Goal: Find specific page/section: Find specific page/section

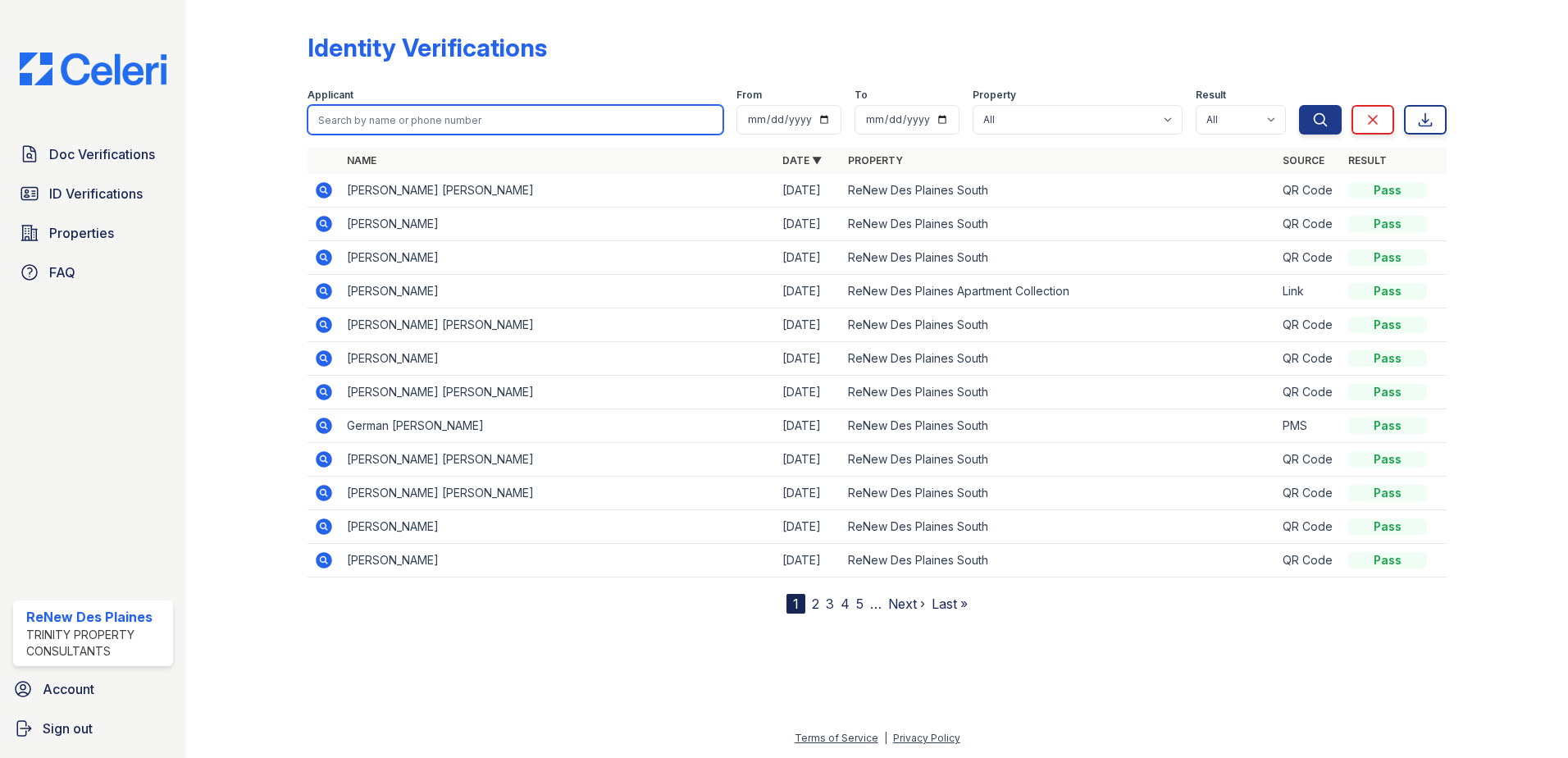
click at [338, 121] on input "search" at bounding box center [514, 119] width 415 height 30
click at [235, 187] on div at bounding box center [260, 310] width 95 height 607
click at [325, 119] on input "search" at bounding box center [514, 119] width 415 height 30
type input "ortiz"
click at [1299, 105] on button "Search" at bounding box center [1320, 119] width 43 height 30
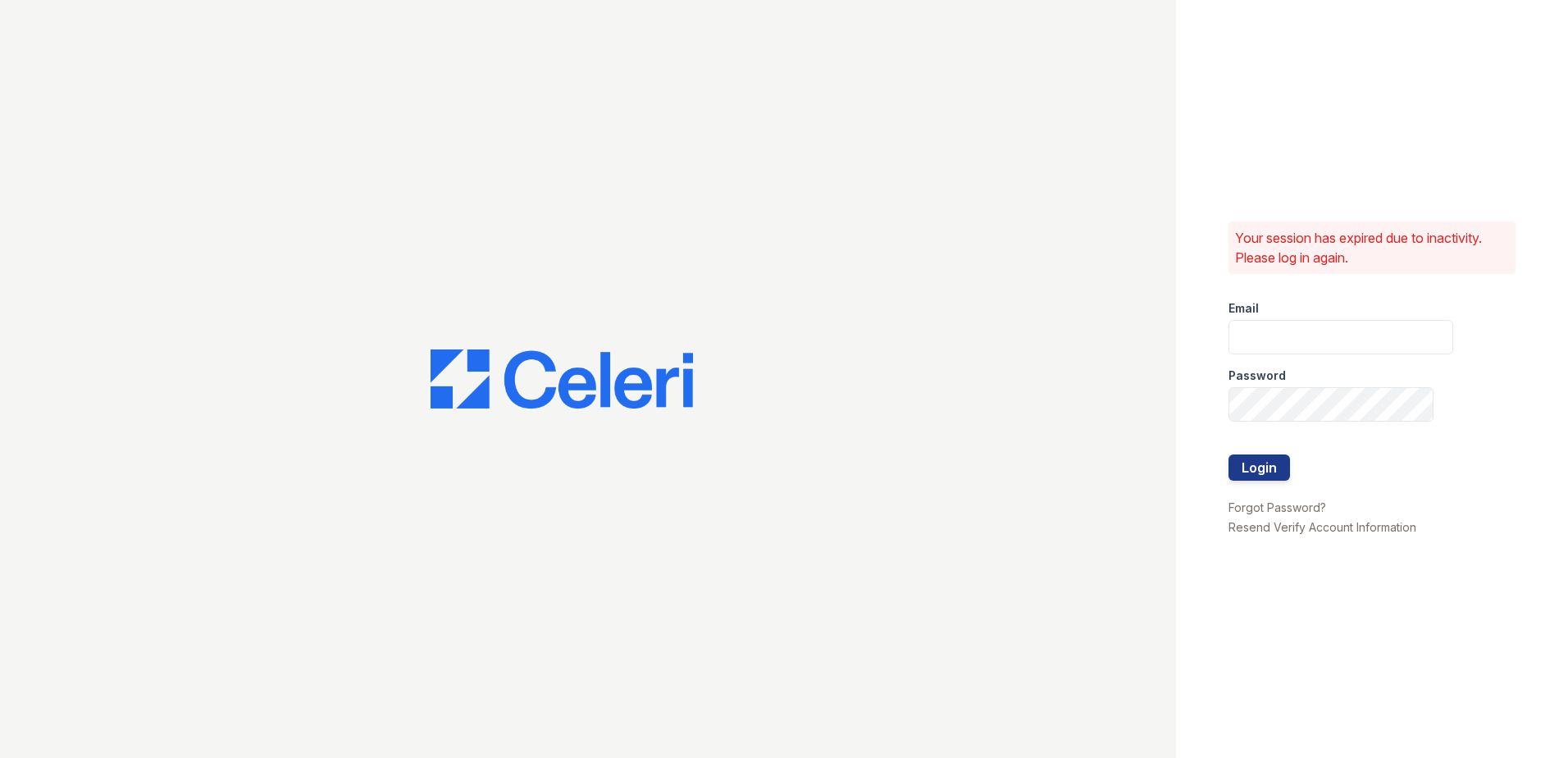
type input "renewdesplaines@trinity-pm.com"
click at [1277, 474] on button "Login" at bounding box center [1259, 467] width 61 height 26
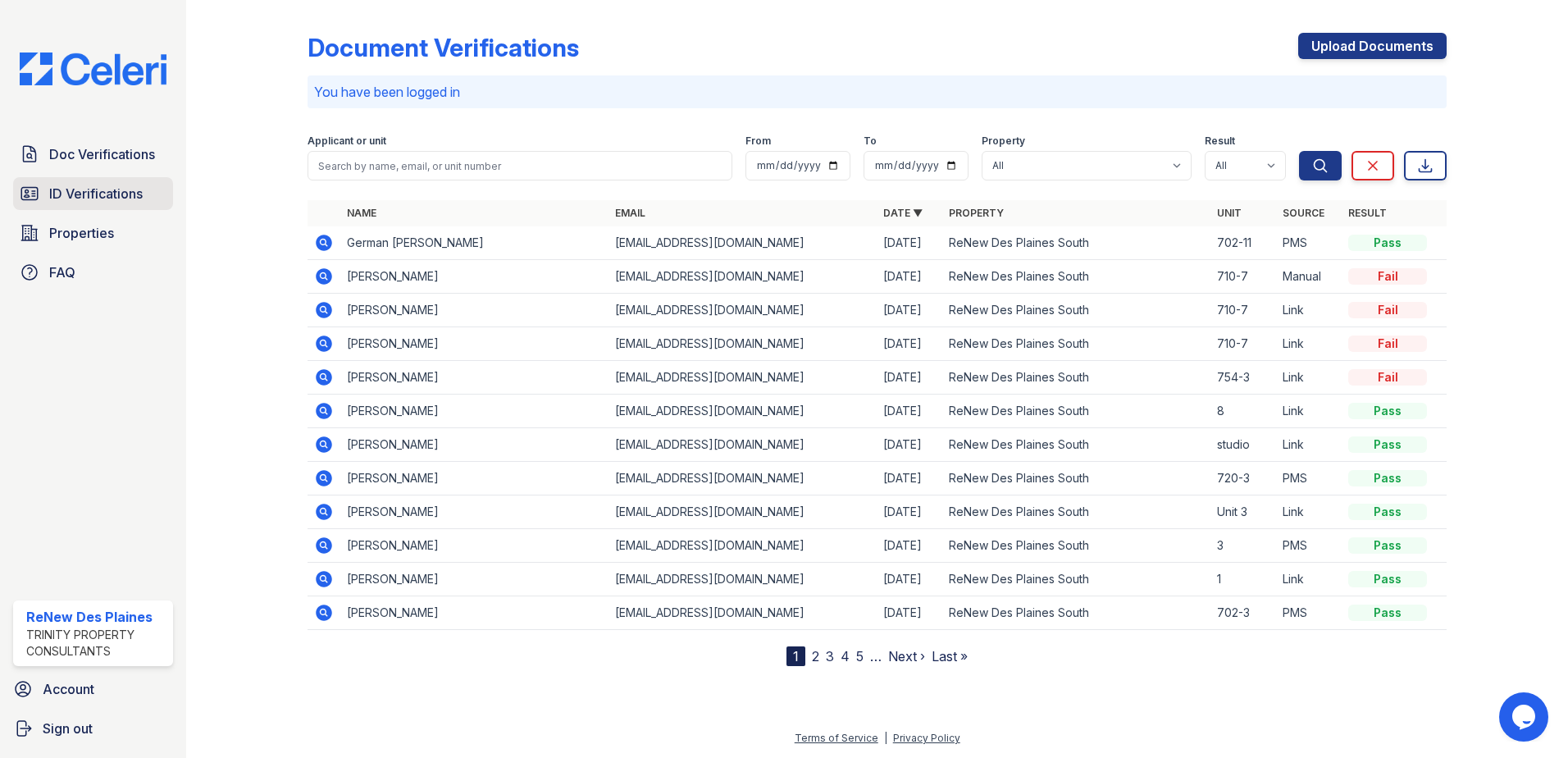
click at [66, 180] on link "ID Verifications" at bounding box center [93, 193] width 160 height 32
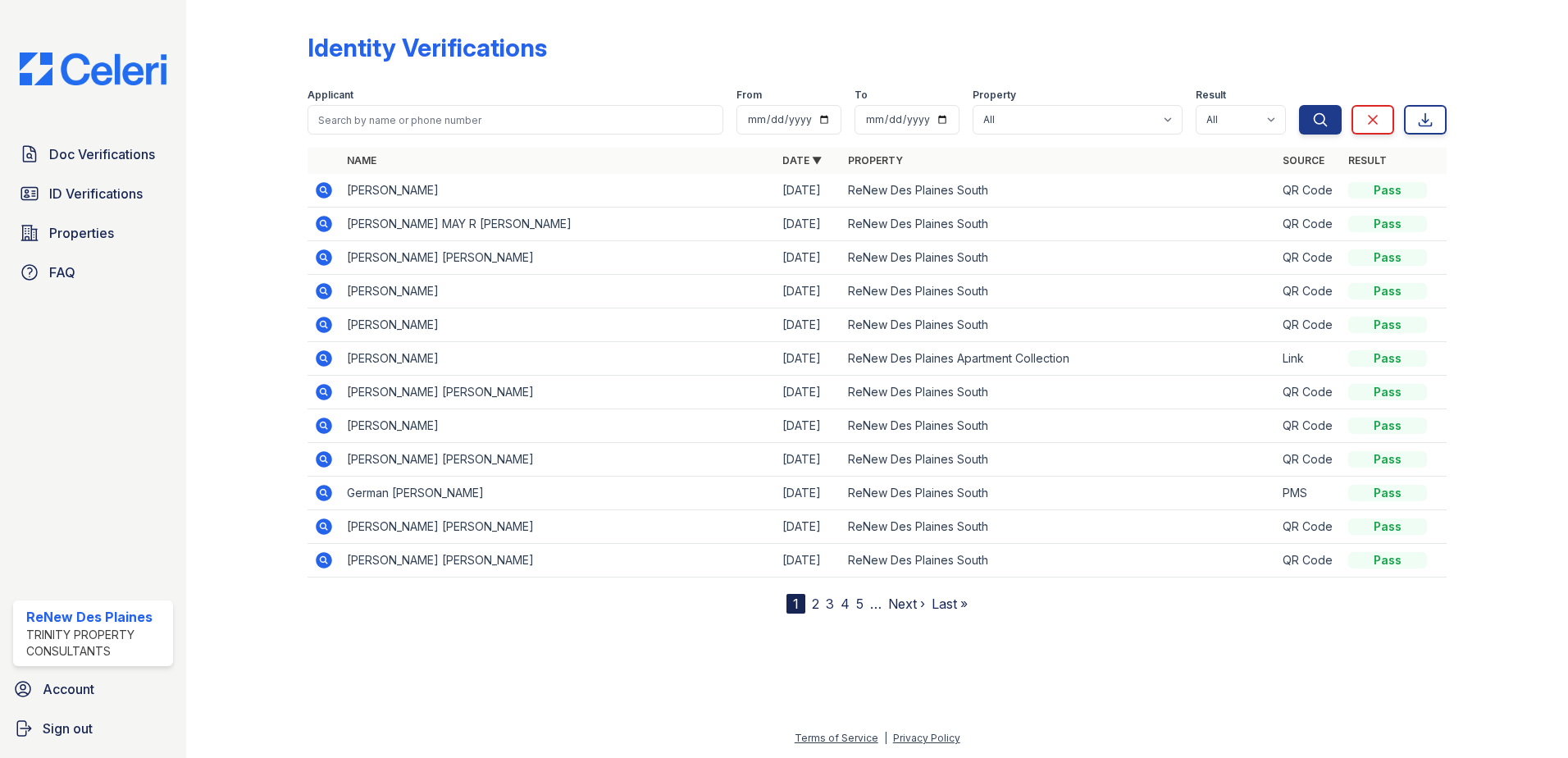
click at [817, 603] on link "2" at bounding box center [816, 604] width 7 height 17
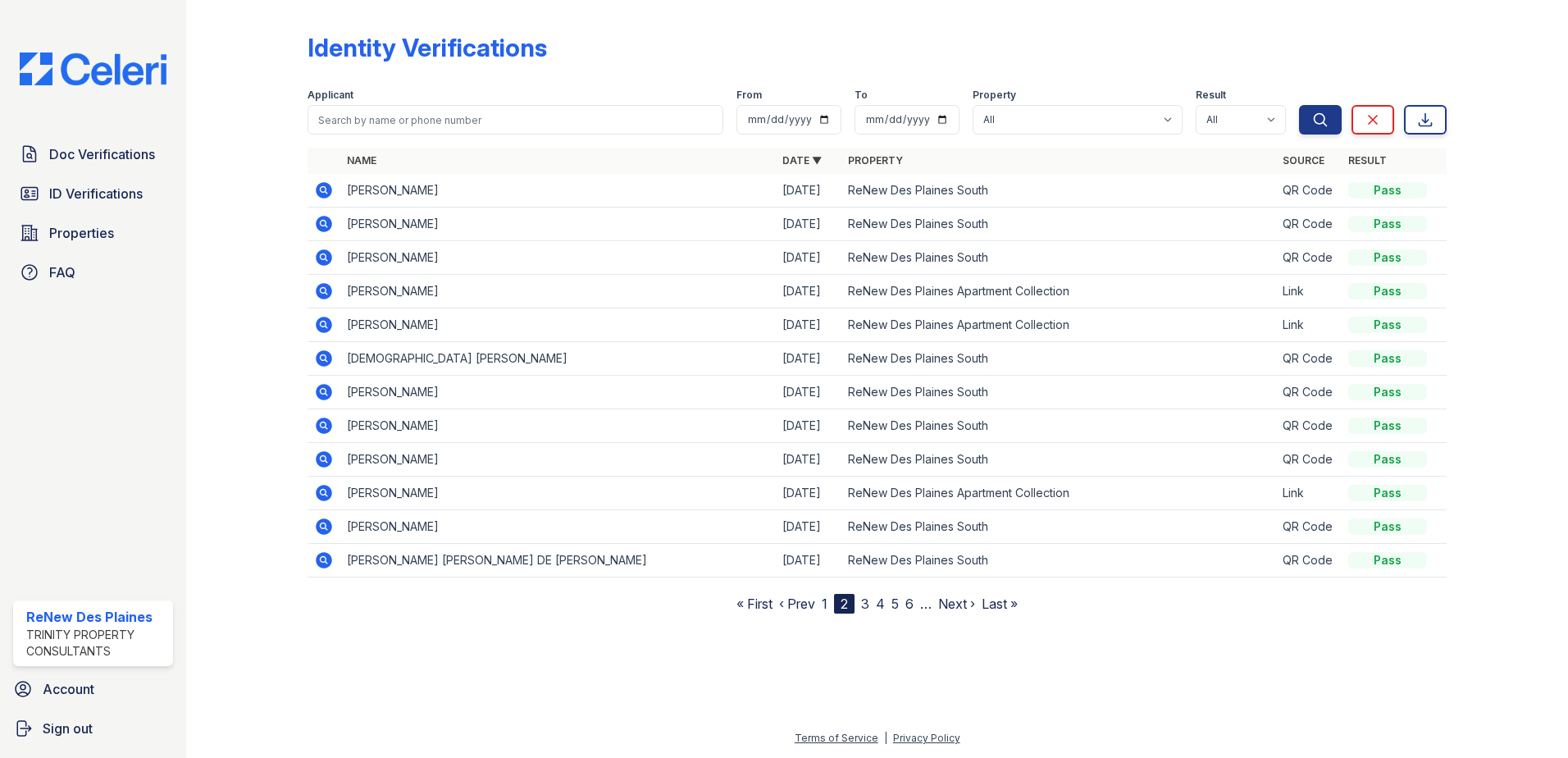
click at [865, 607] on link "3" at bounding box center [865, 604] width 8 height 17
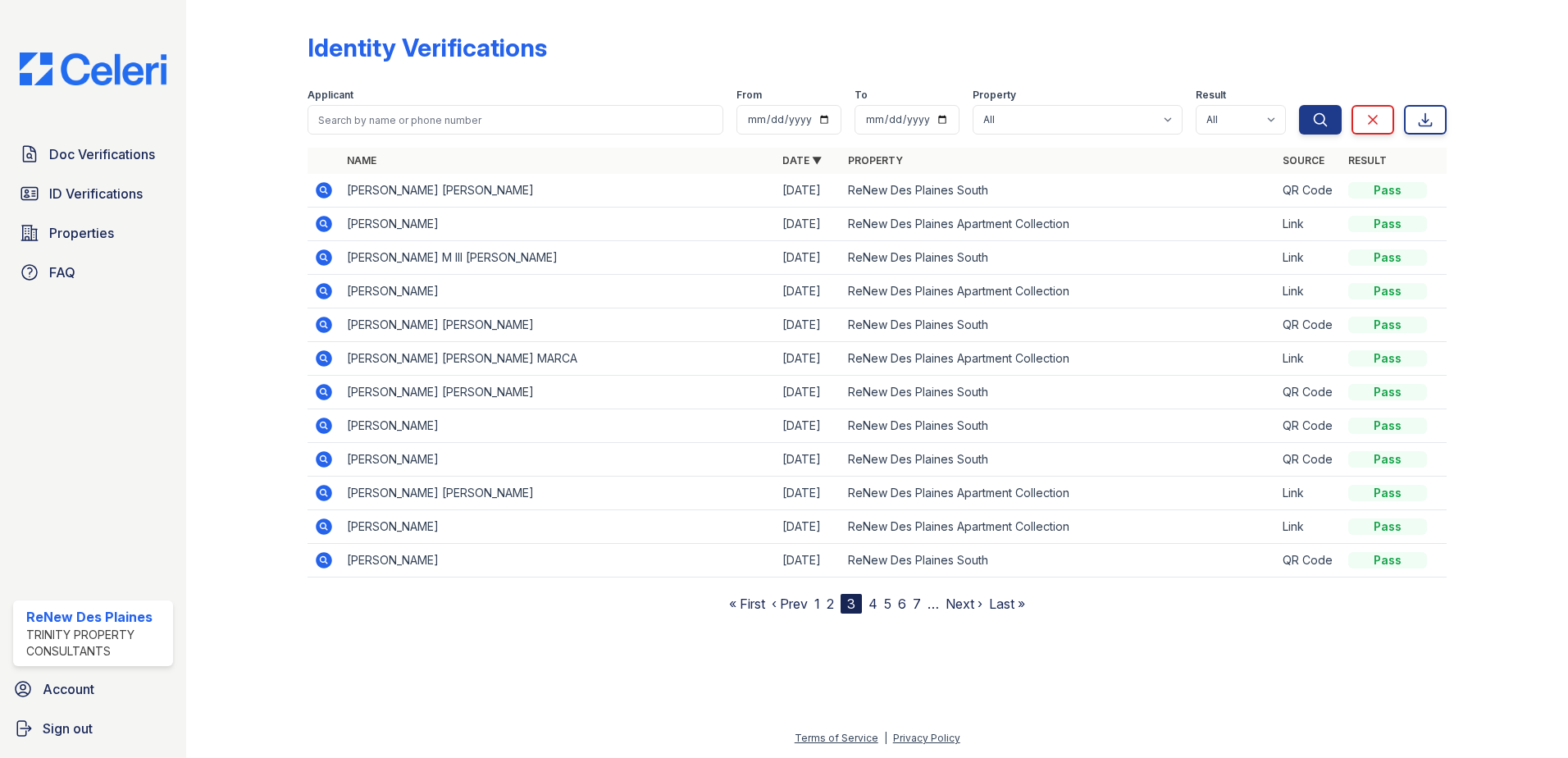
click at [870, 604] on link "4" at bounding box center [873, 604] width 9 height 17
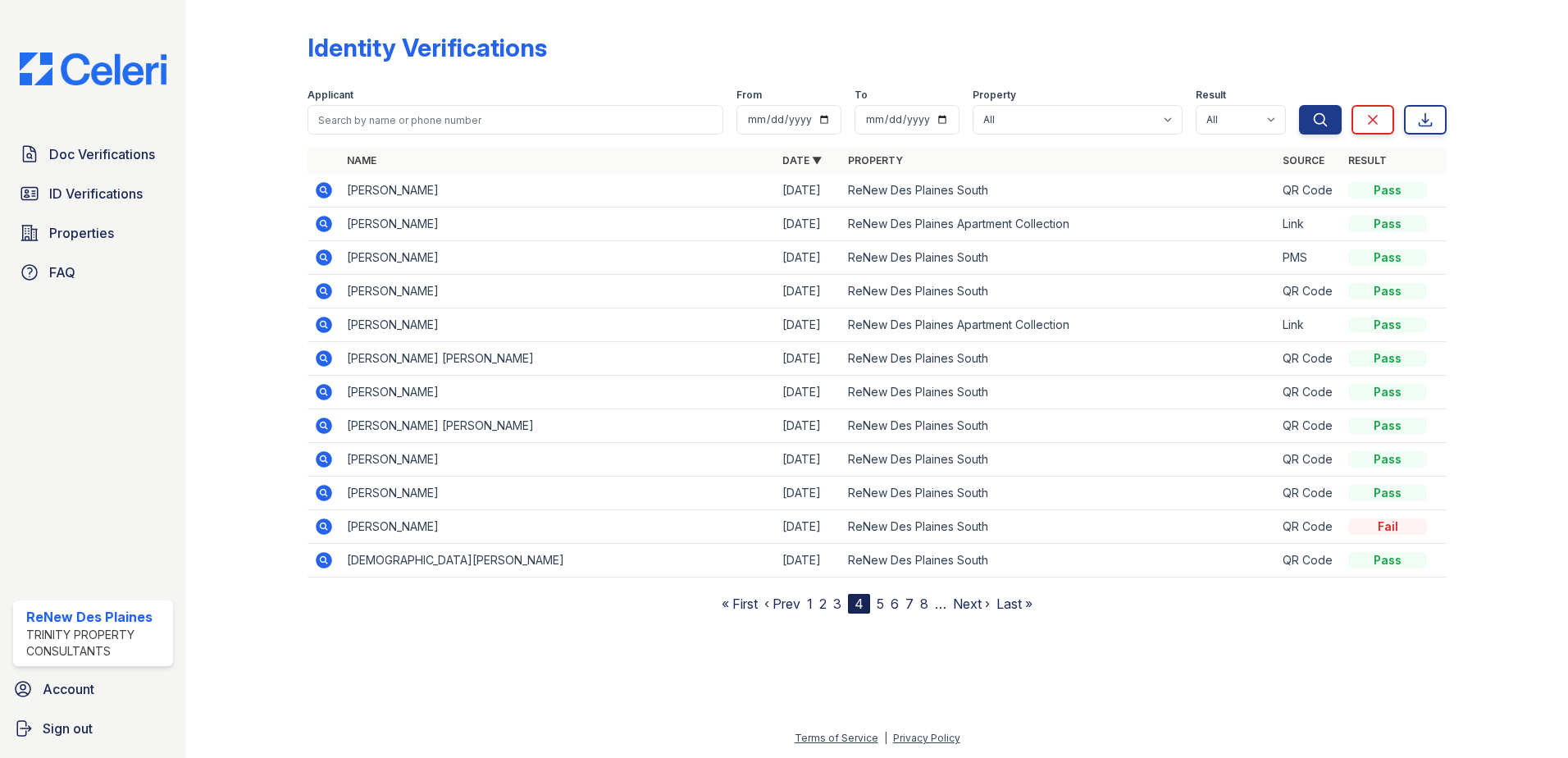
click at [880, 603] on link "5" at bounding box center [881, 604] width 7 height 17
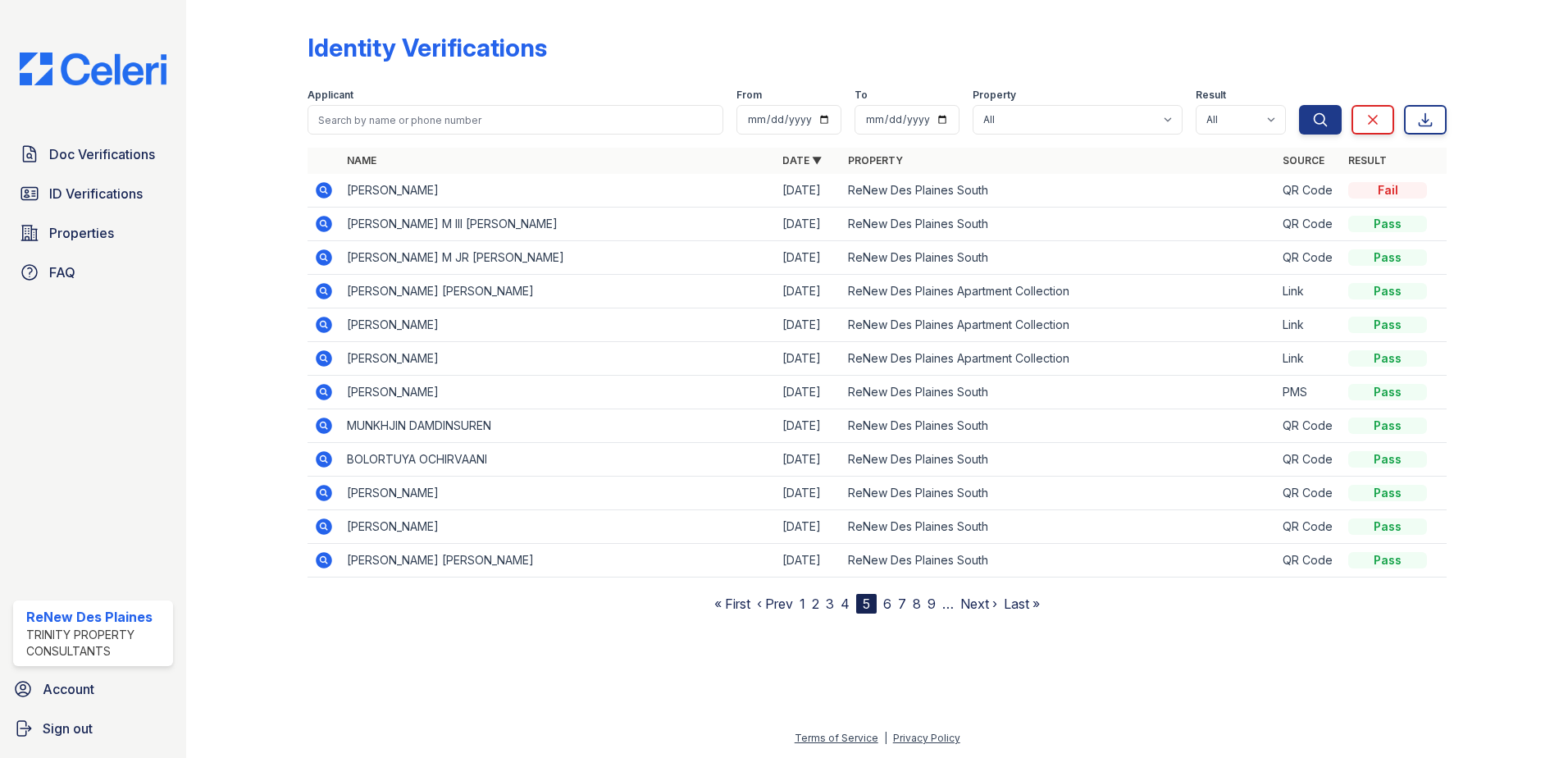
click at [842, 601] on link "4" at bounding box center [846, 604] width 9 height 17
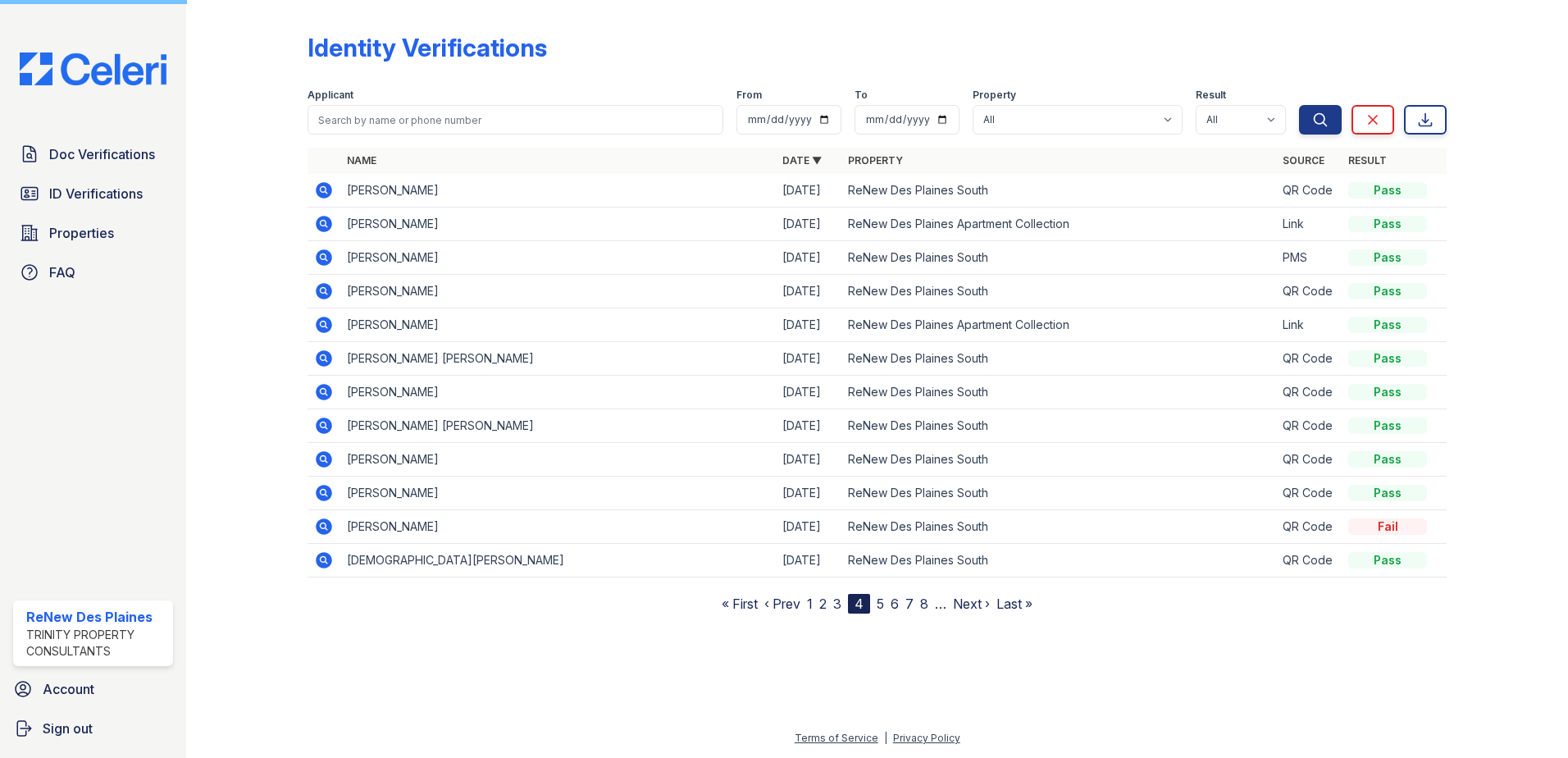
click at [838, 603] on link "3" at bounding box center [837, 604] width 8 height 17
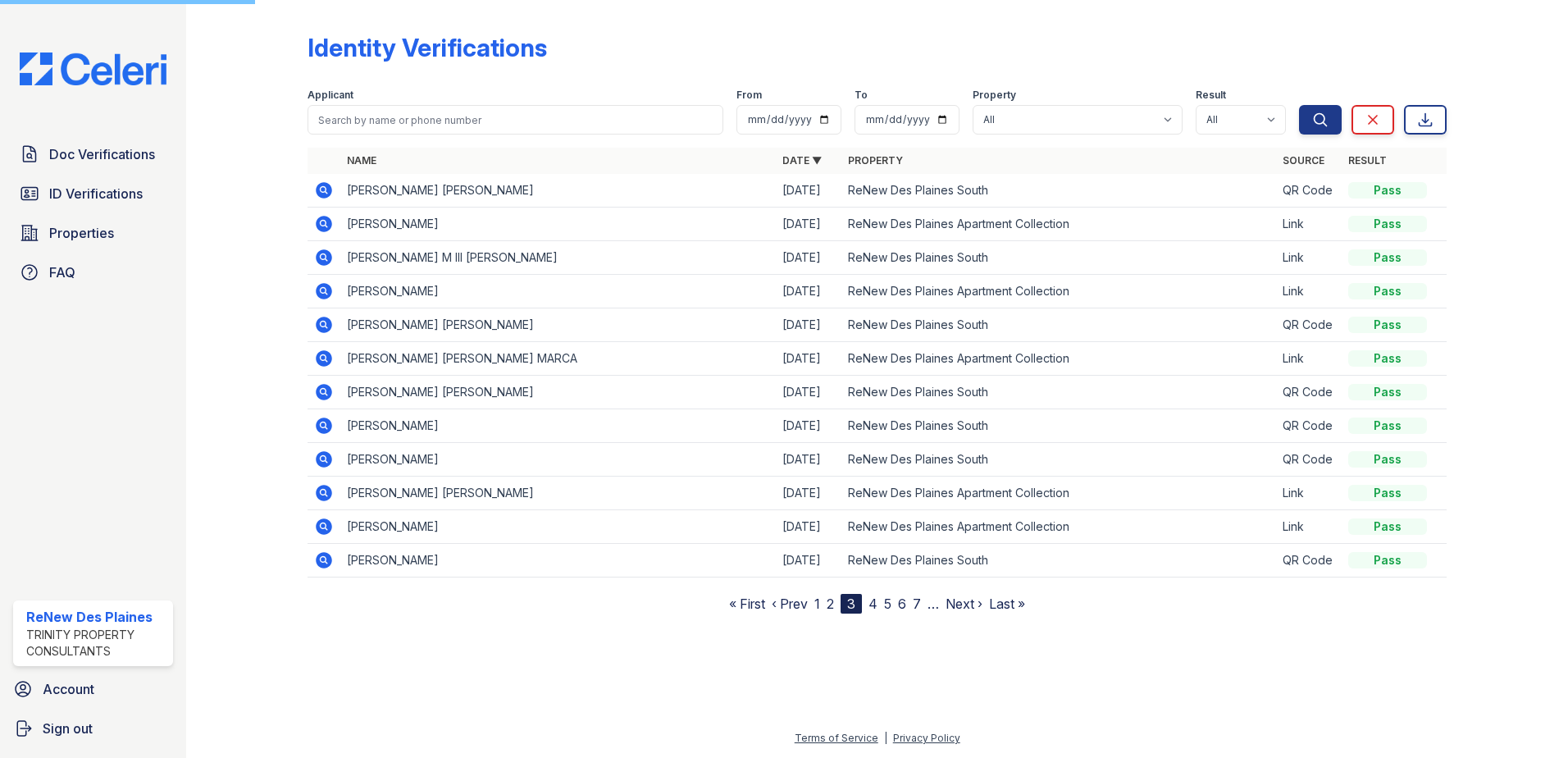
click at [827, 604] on nav "« First ‹ Prev 1 2 3 4 5 6 7 … Next › Last »" at bounding box center [877, 603] width 296 height 19
click at [830, 604] on link "2" at bounding box center [831, 604] width 7 height 17
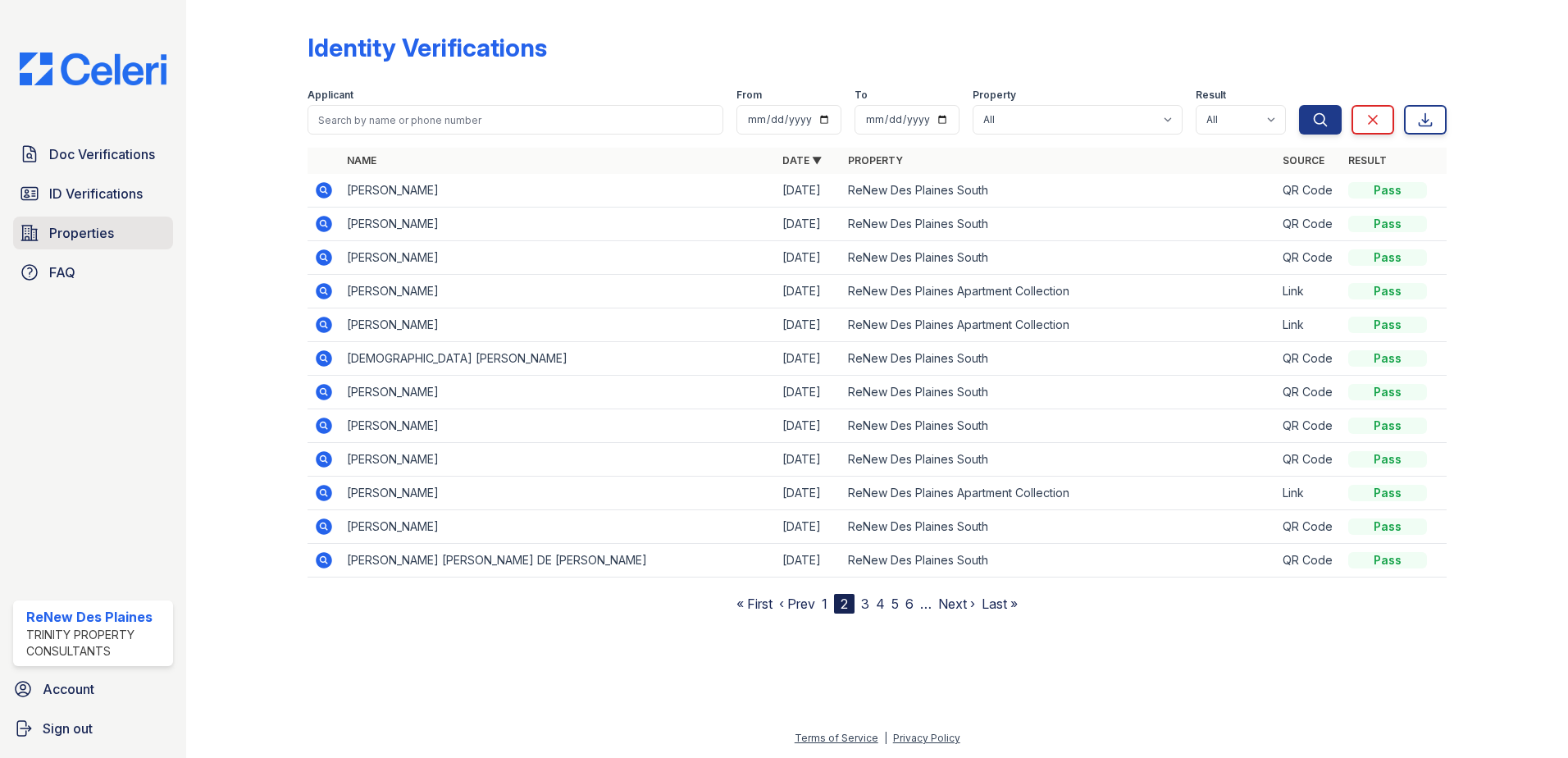
click at [94, 234] on span "Properties" at bounding box center [81, 232] width 65 height 19
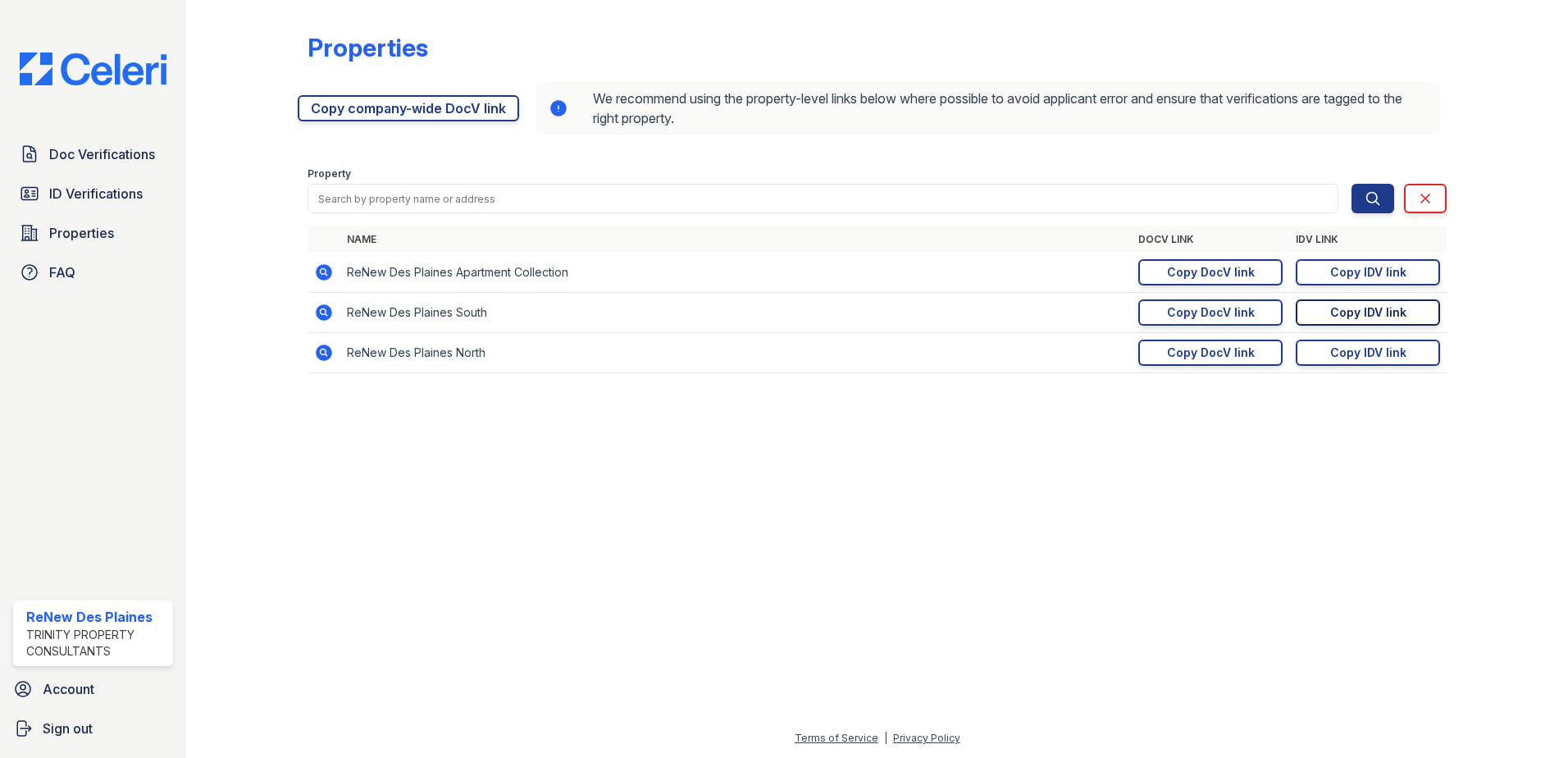
click at [1377, 311] on div "Copy IDV link" at bounding box center [1368, 313] width 76 height 17
